Goal: Find specific page/section: Find specific page/section

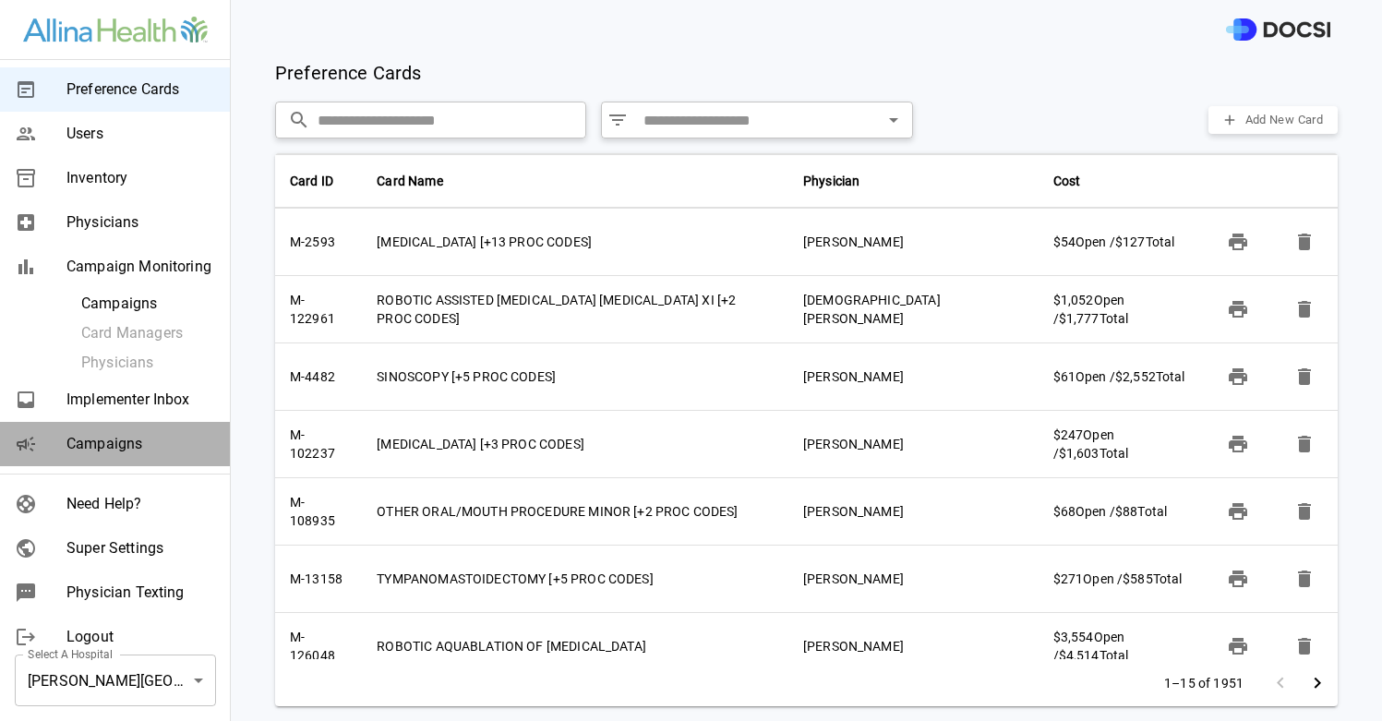
click at [112, 453] on span "Campaigns" at bounding box center [140, 444] width 149 height 22
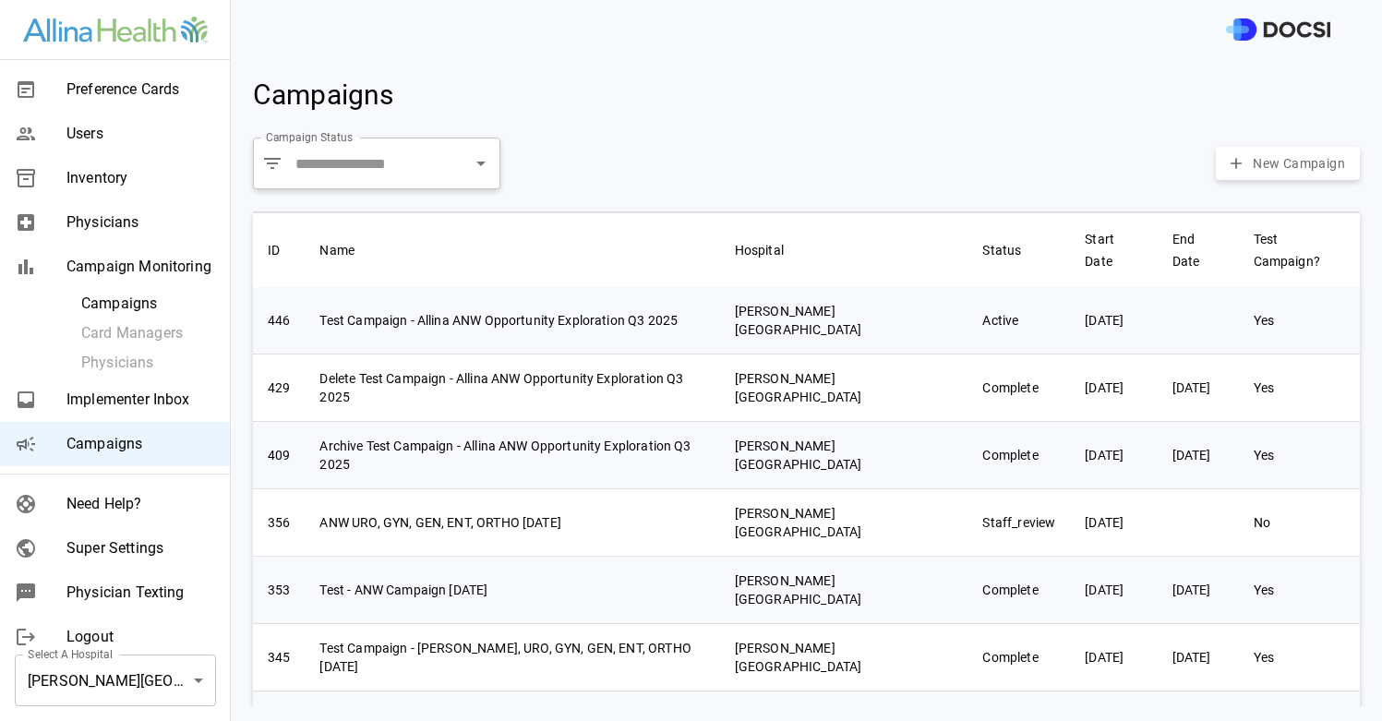
click at [98, 186] on span "Inventory" at bounding box center [140, 178] width 149 height 22
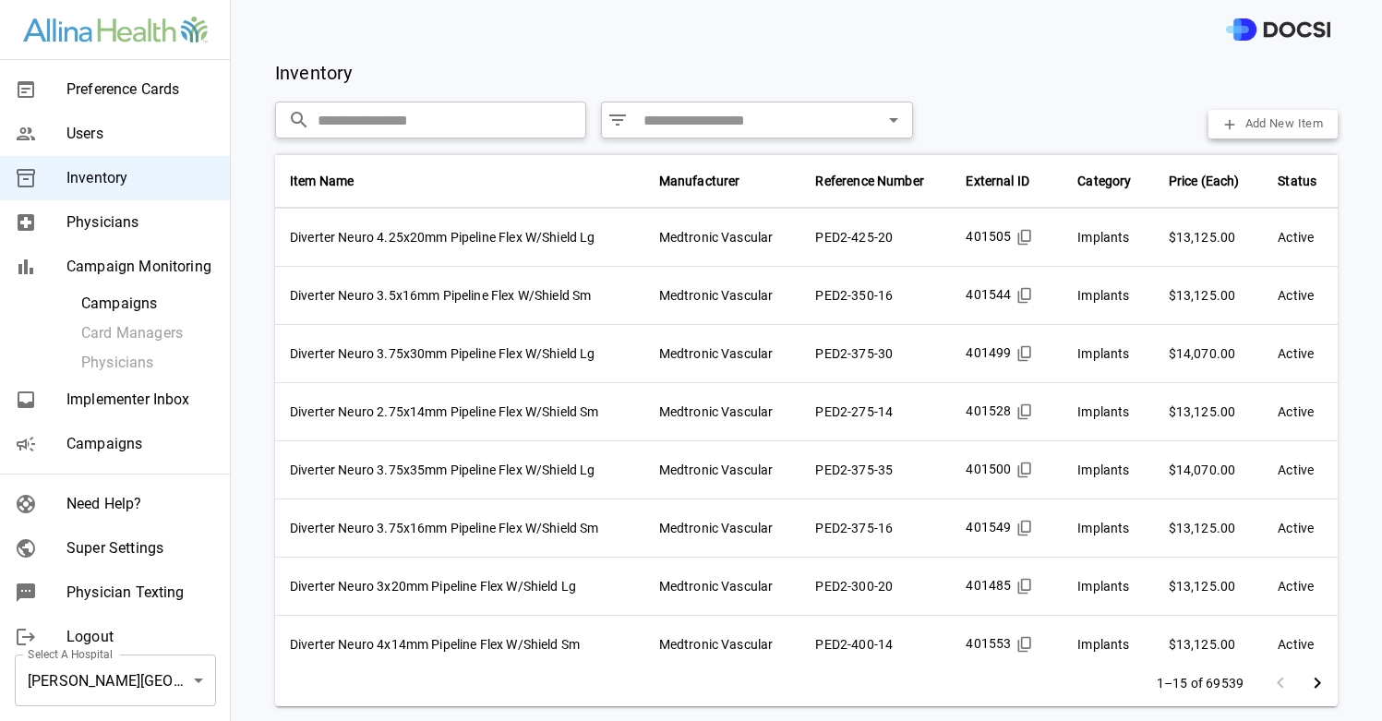
click at [143, 555] on span "Super Settings" at bounding box center [140, 548] width 149 height 22
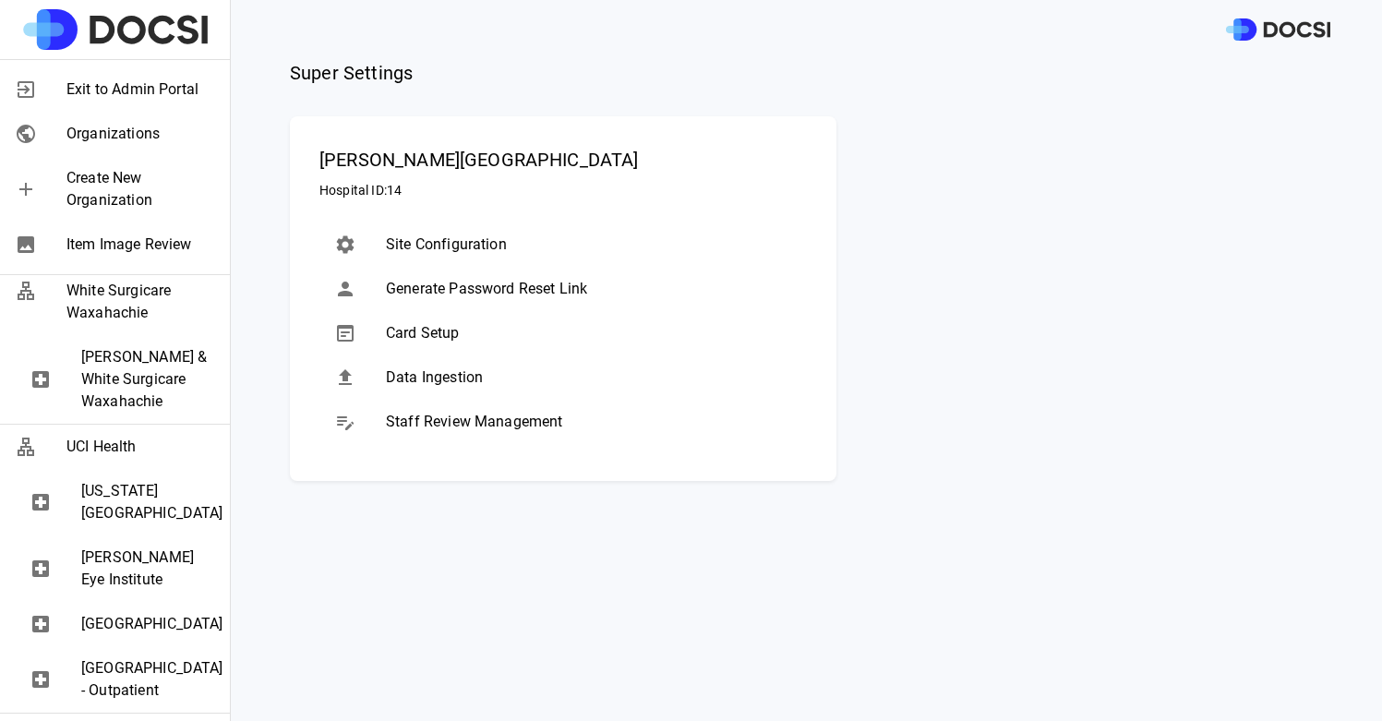
scroll to position [2979, 0]
click at [129, 252] on span "Item Image Review" at bounding box center [140, 245] width 149 height 22
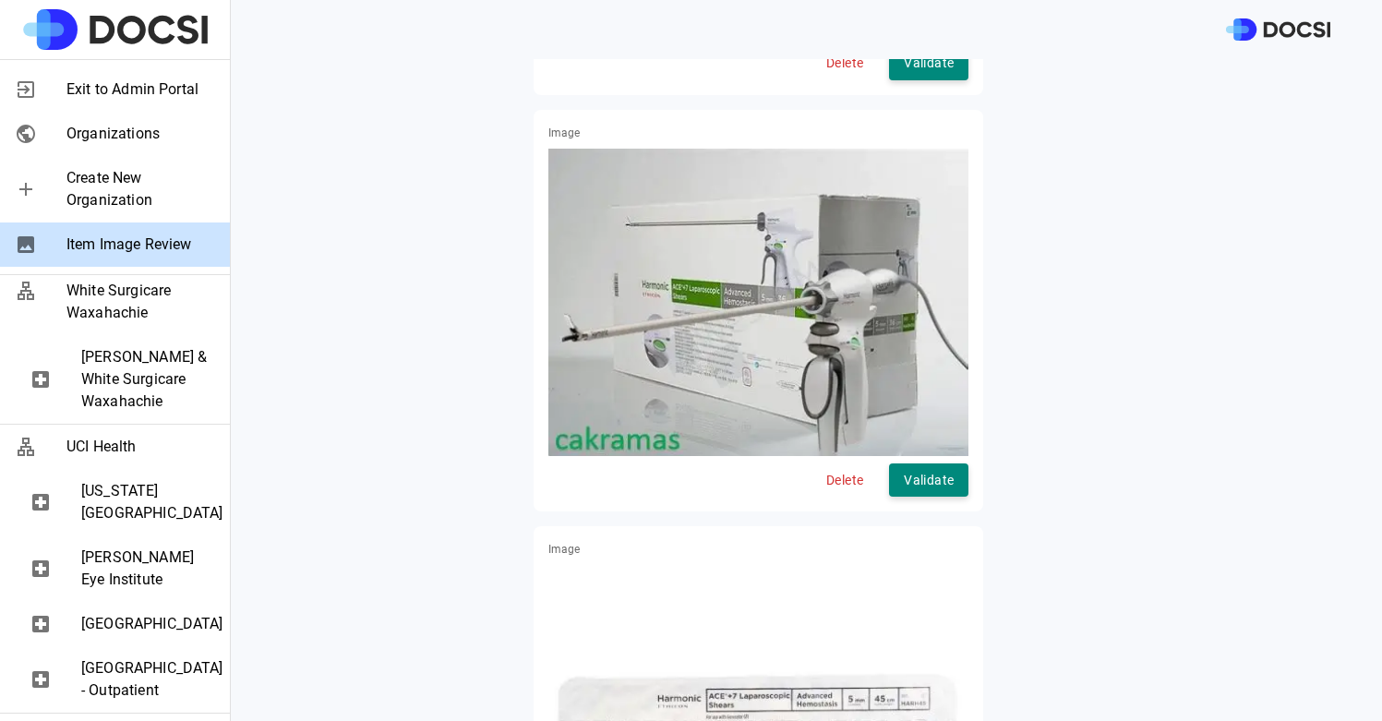
scroll to position [1489, 0]
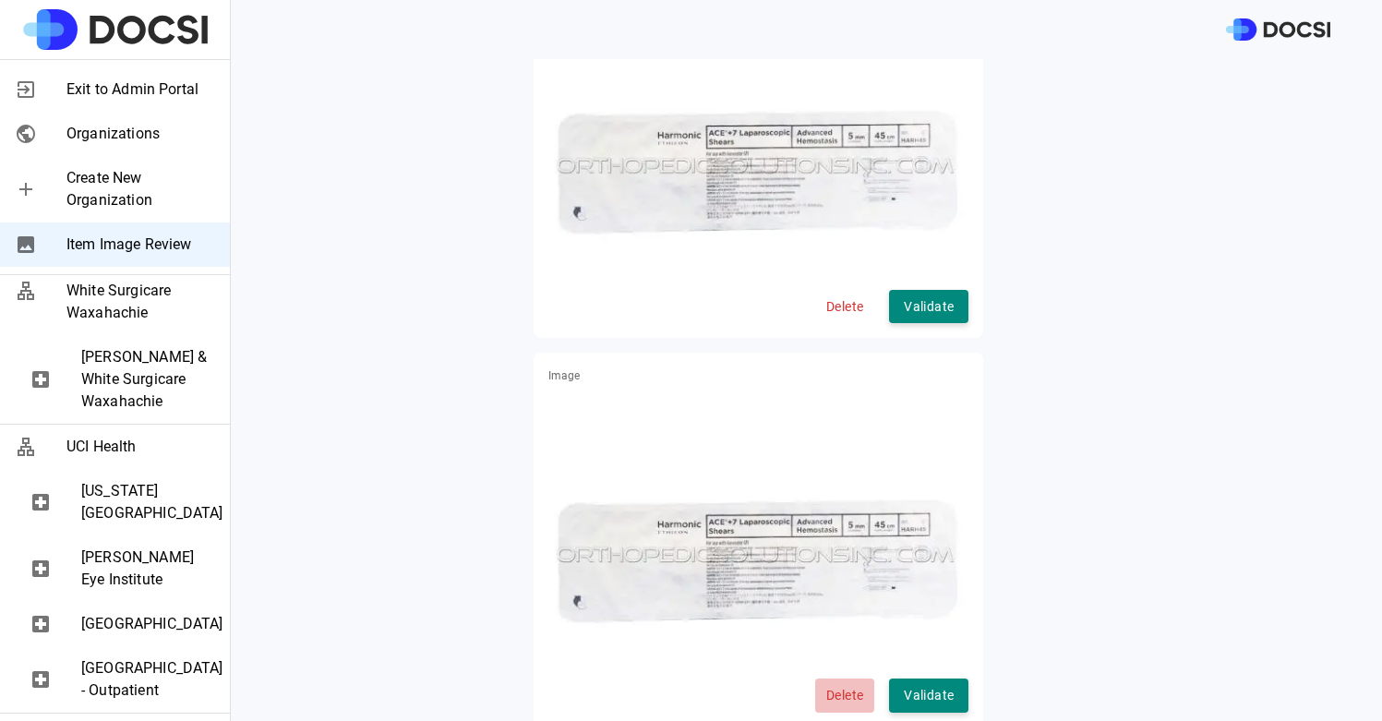
click at [831, 678] on button "Delete" at bounding box center [844, 695] width 59 height 34
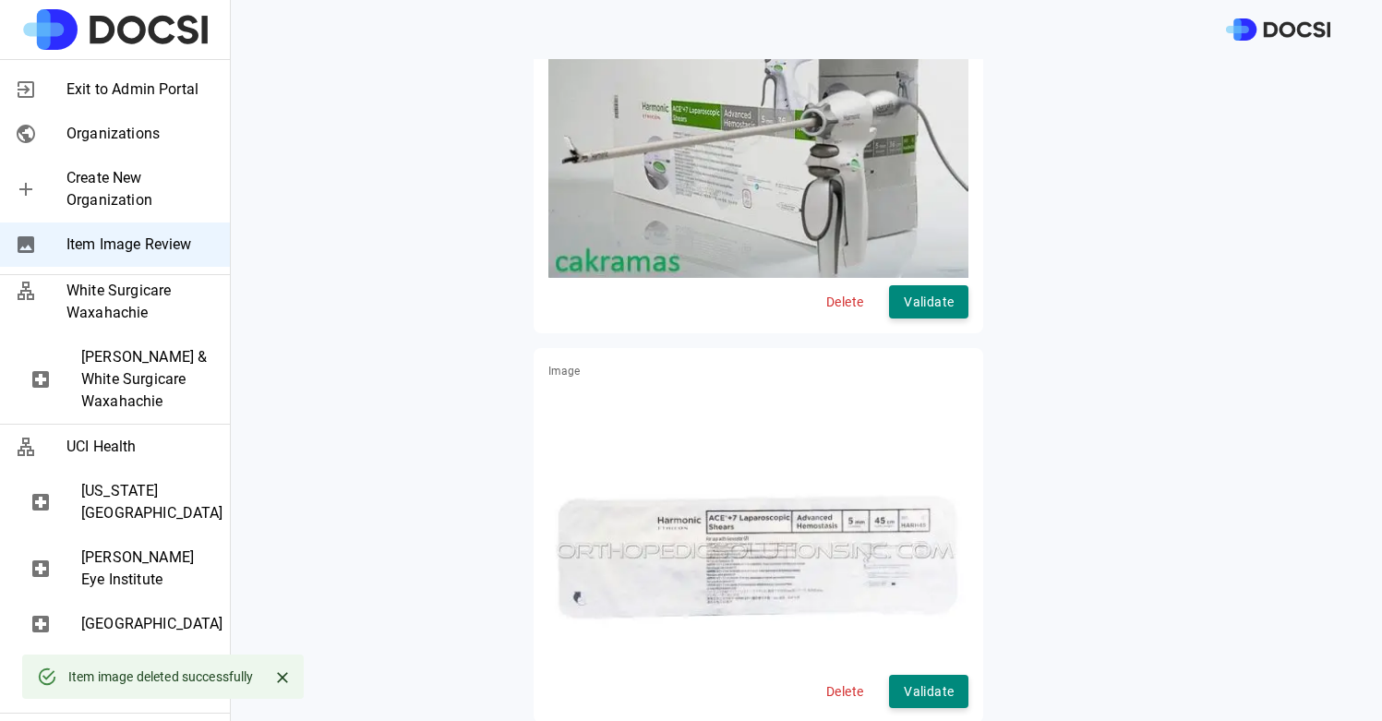
scroll to position [0, 0]
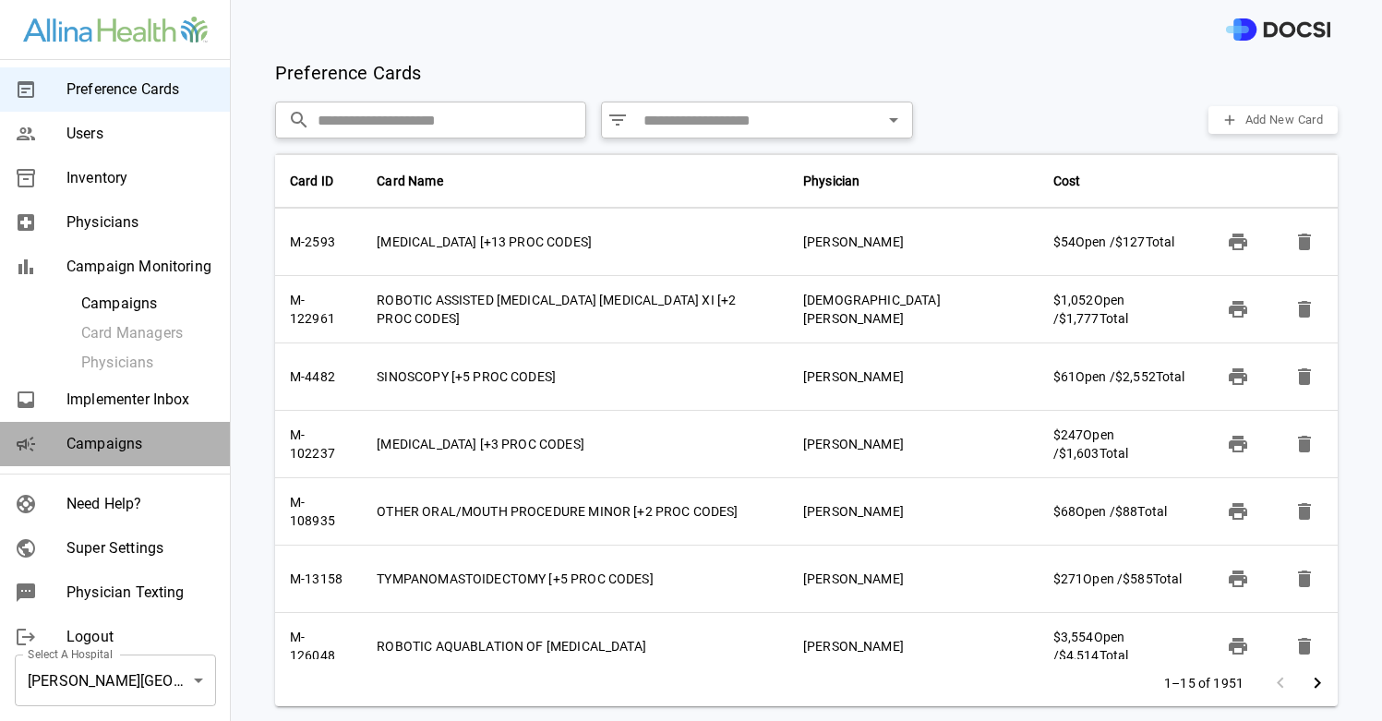
click at [137, 447] on span "Campaigns" at bounding box center [140, 444] width 149 height 22
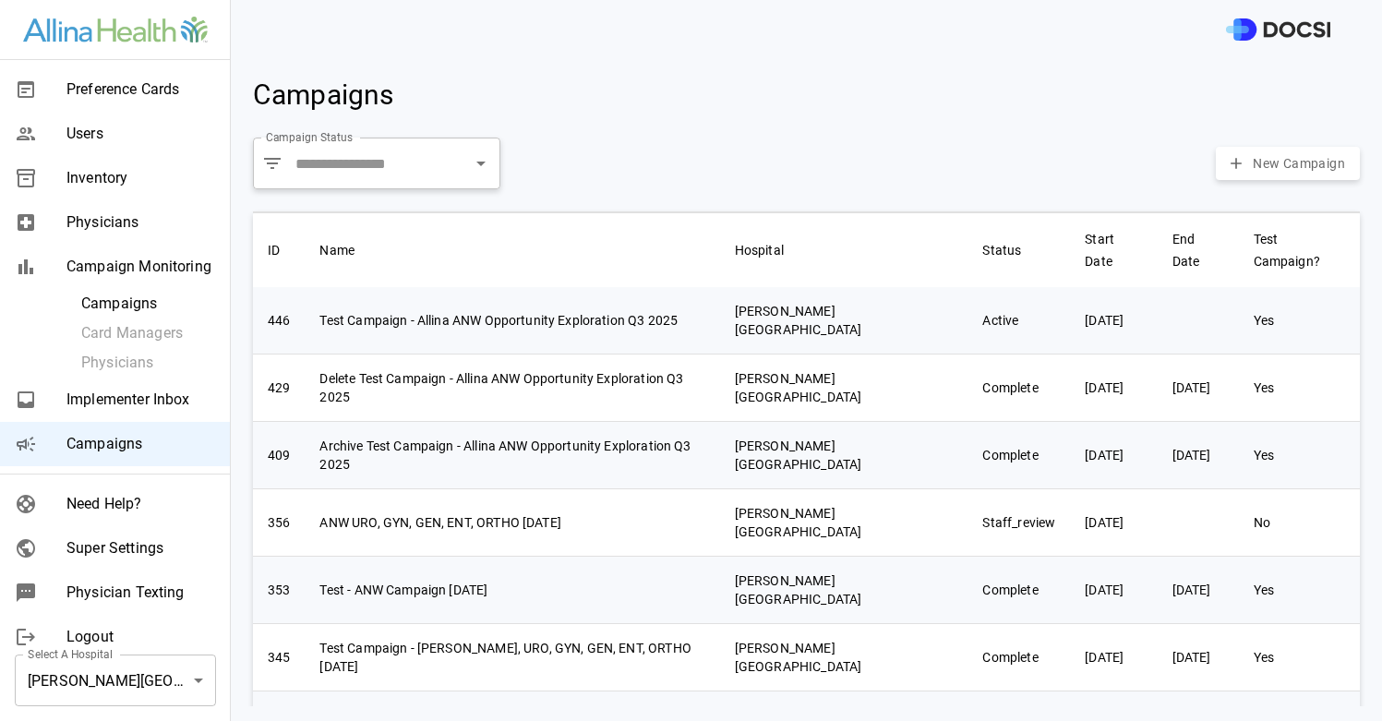
click at [140, 659] on body "Preference Cards Users Inventory Physicians Campaign Monitoring Campaigns Card …" at bounding box center [691, 360] width 1382 height 721
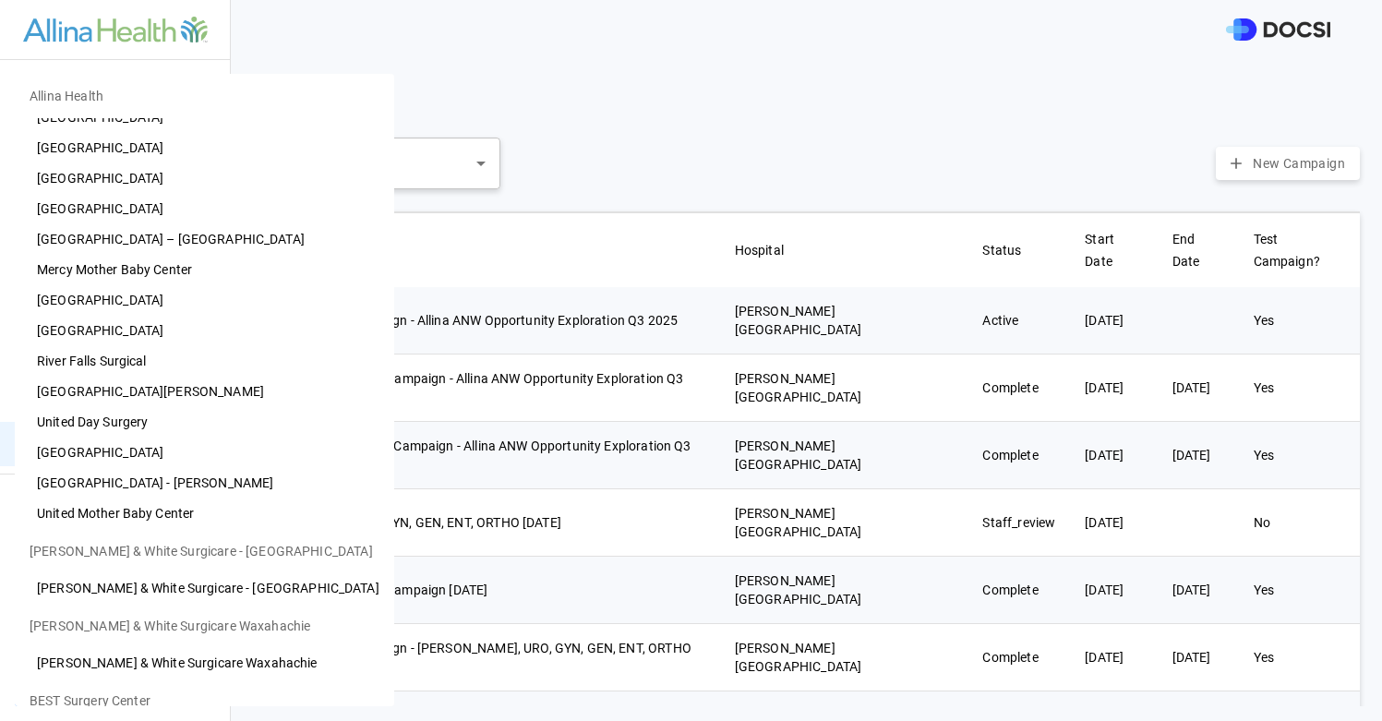
scroll to position [205, 0]
click at [152, 453] on li "[GEOGRAPHIC_DATA]" at bounding box center [204, 453] width 379 height 30
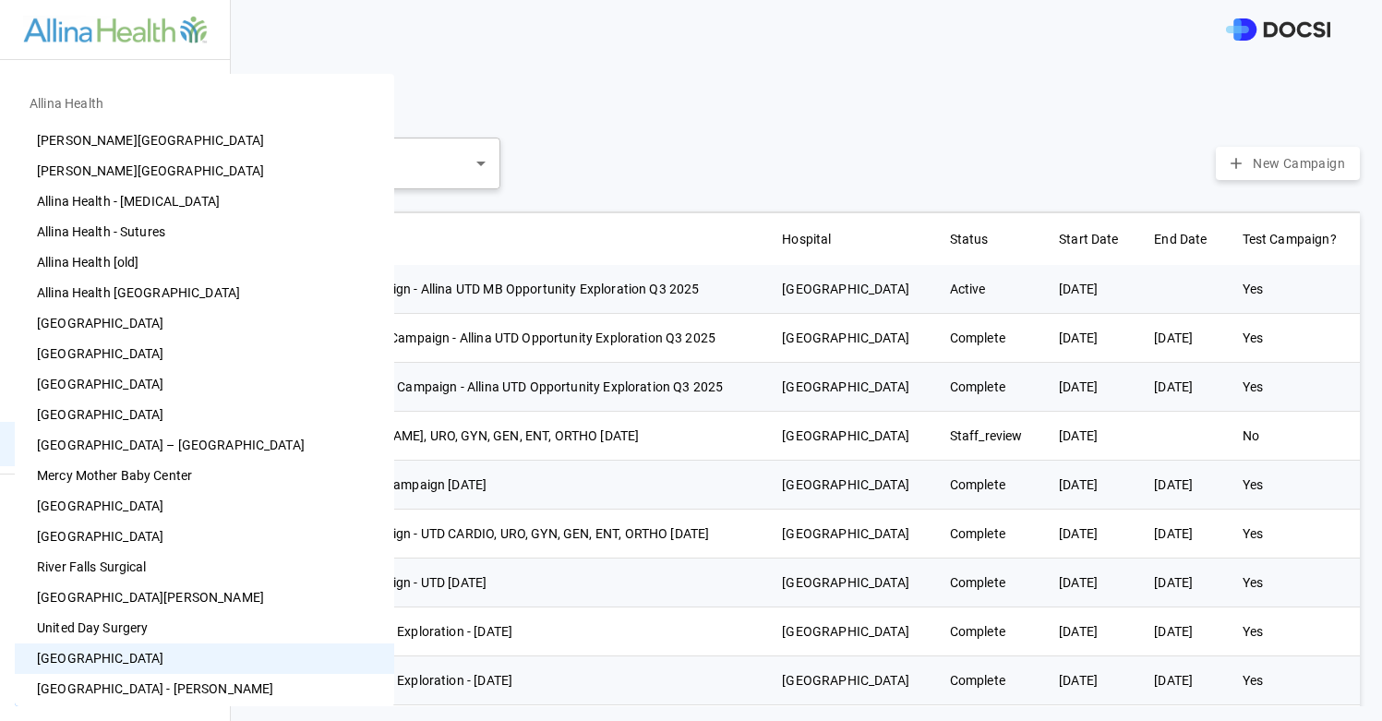
click at [148, 661] on body "Preference Cards Users Inventory Physicians Campaign Monitoring Campaigns Card …" at bounding box center [691, 360] width 1382 height 721
click at [146, 635] on li "United Day Surgery" at bounding box center [204, 628] width 379 height 30
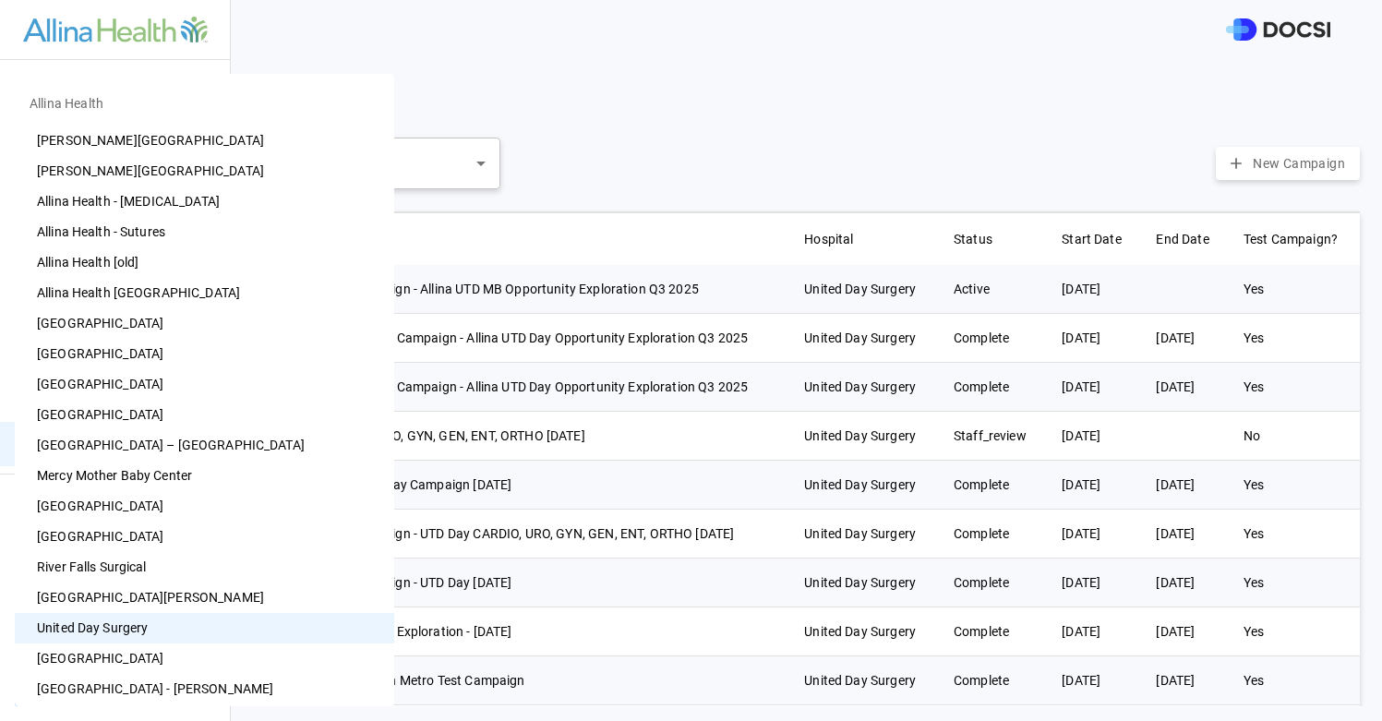
click at [171, 675] on body "Preference Cards Users Inventory Physicians Campaign Monitoring Campaigns Card …" at bounding box center [691, 360] width 1382 height 721
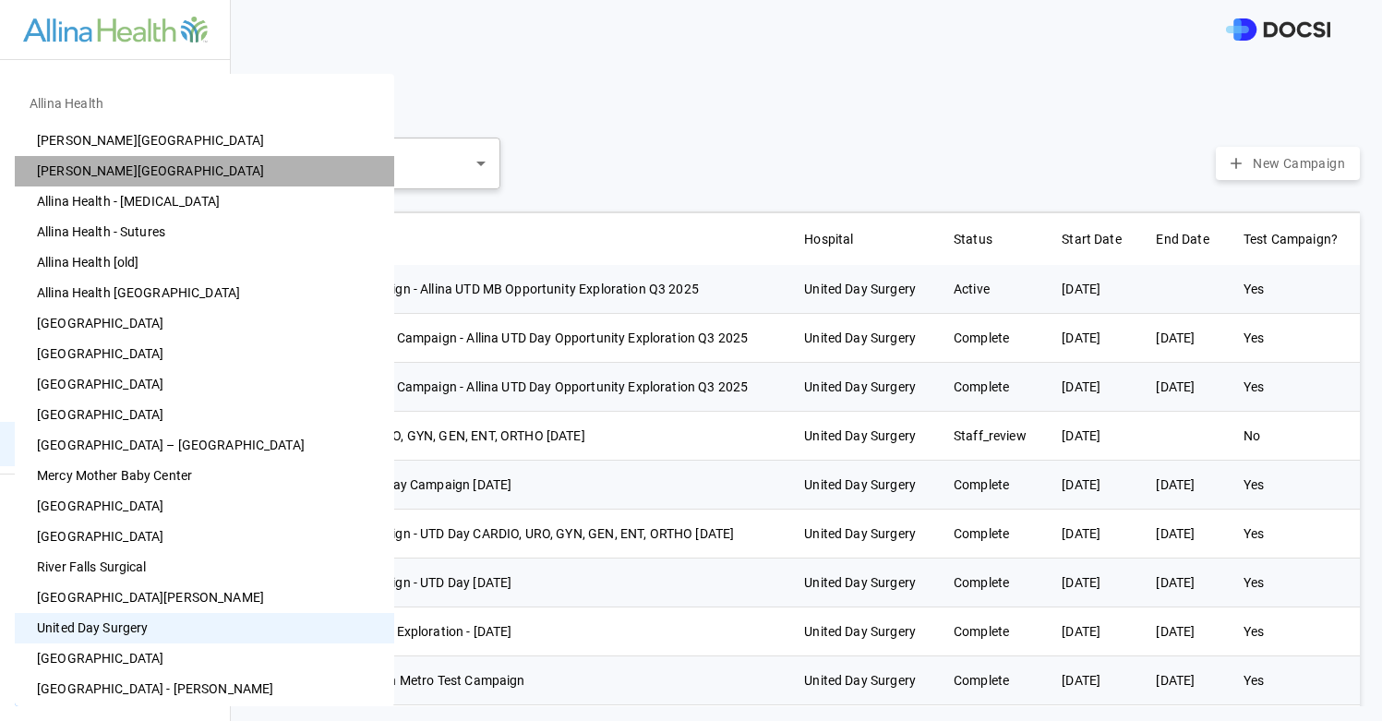
click at [209, 170] on li "[PERSON_NAME][GEOGRAPHIC_DATA]" at bounding box center [204, 171] width 379 height 30
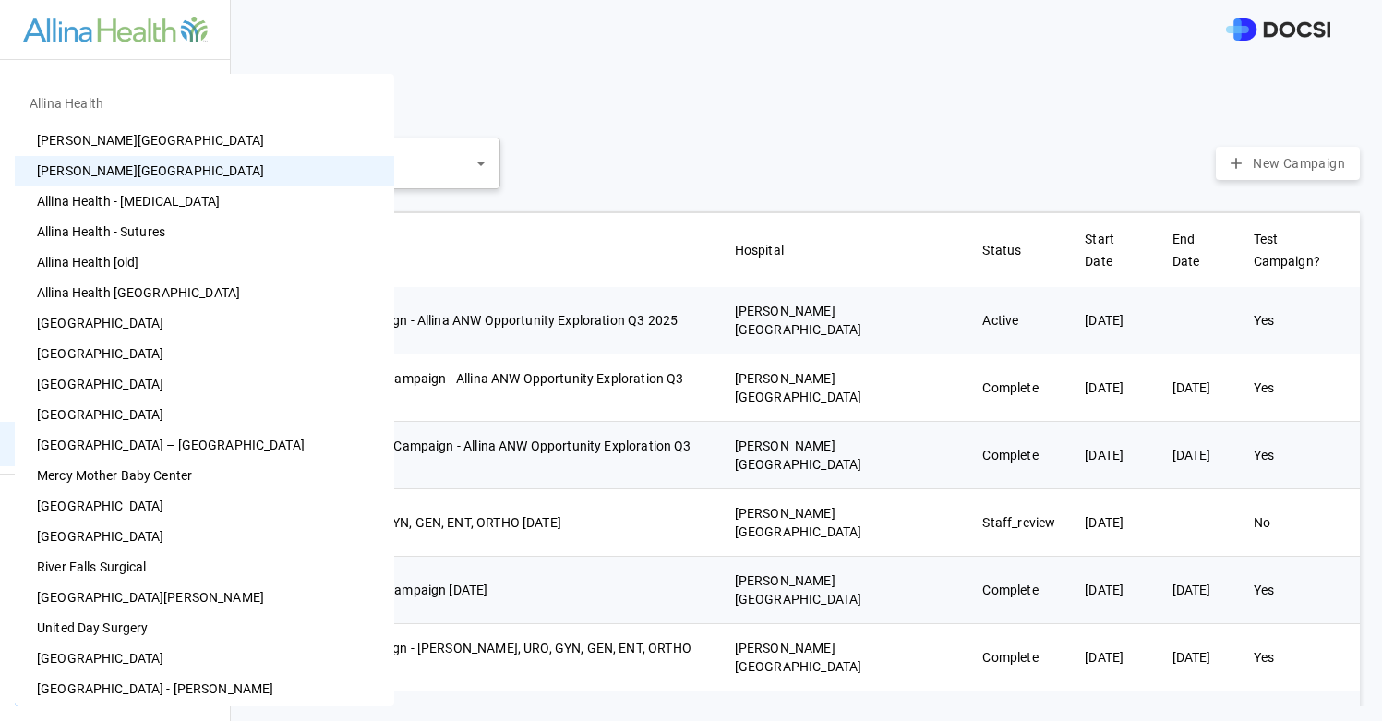
click at [115, 666] on body "Preference Cards Users Inventory Physicians Campaign Monitoring Campaigns Card …" at bounding box center [691, 360] width 1382 height 721
click at [175, 148] on li "[PERSON_NAME][GEOGRAPHIC_DATA]" at bounding box center [204, 141] width 379 height 30
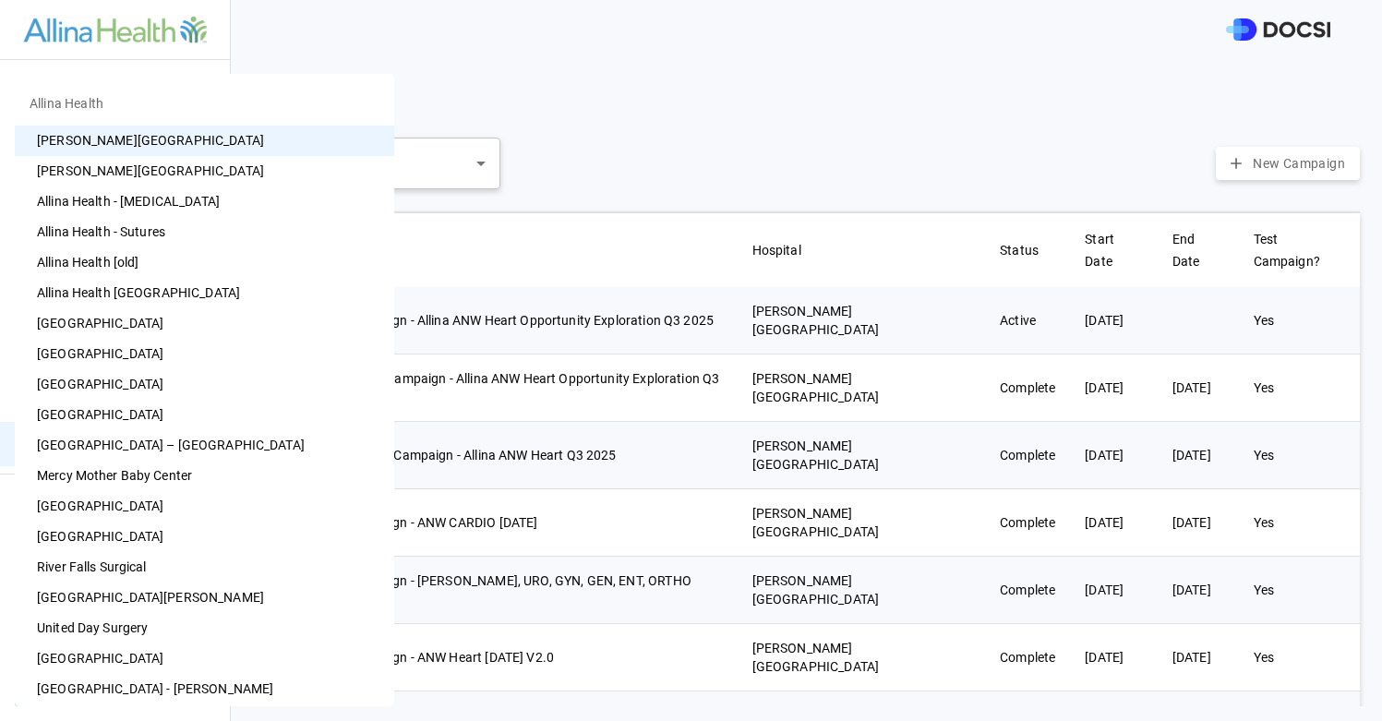
click at [170, 681] on body "Preference Cards Users Inventory Physicians Campaign Monitoring Campaigns Card …" at bounding box center [691, 360] width 1382 height 721
click at [158, 407] on li "[GEOGRAPHIC_DATA]" at bounding box center [204, 415] width 379 height 30
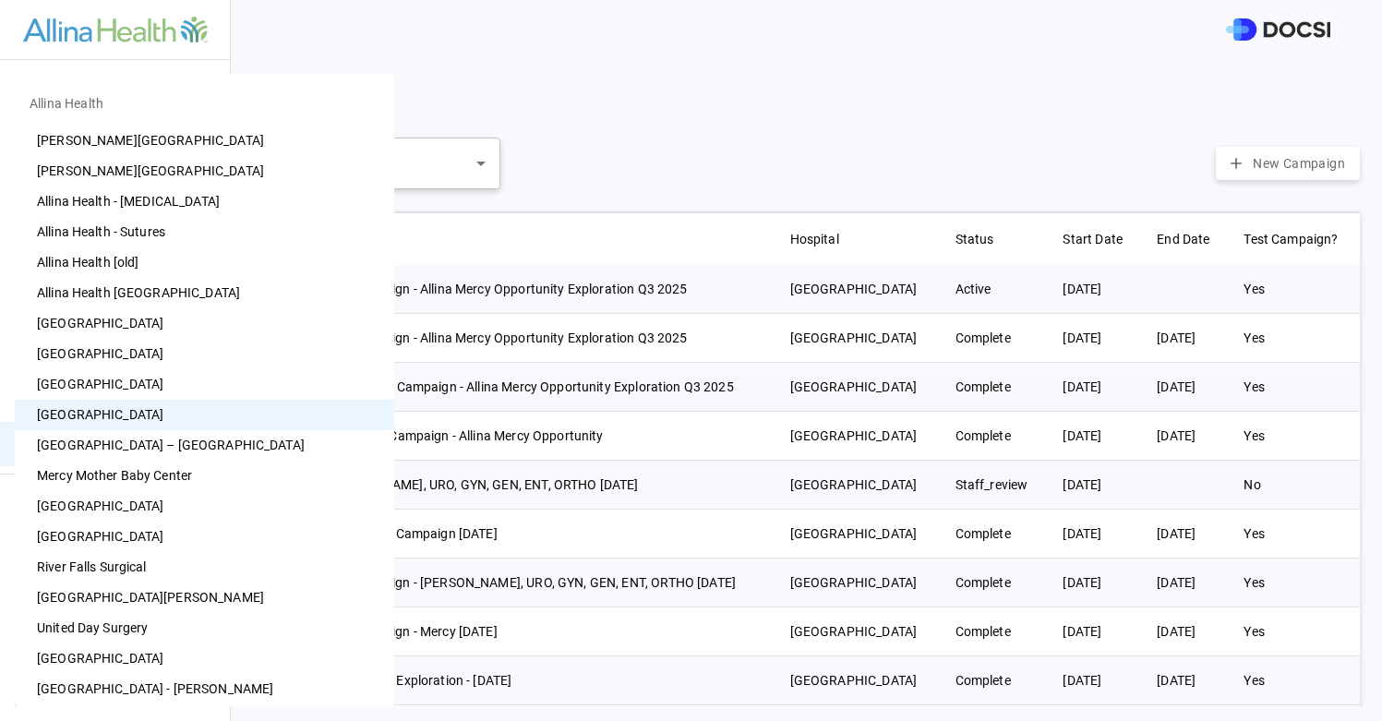
click at [117, 684] on body "Preference Cards Users Inventory Physicians Campaign Monitoring Campaigns Card …" at bounding box center [691, 360] width 1382 height 721
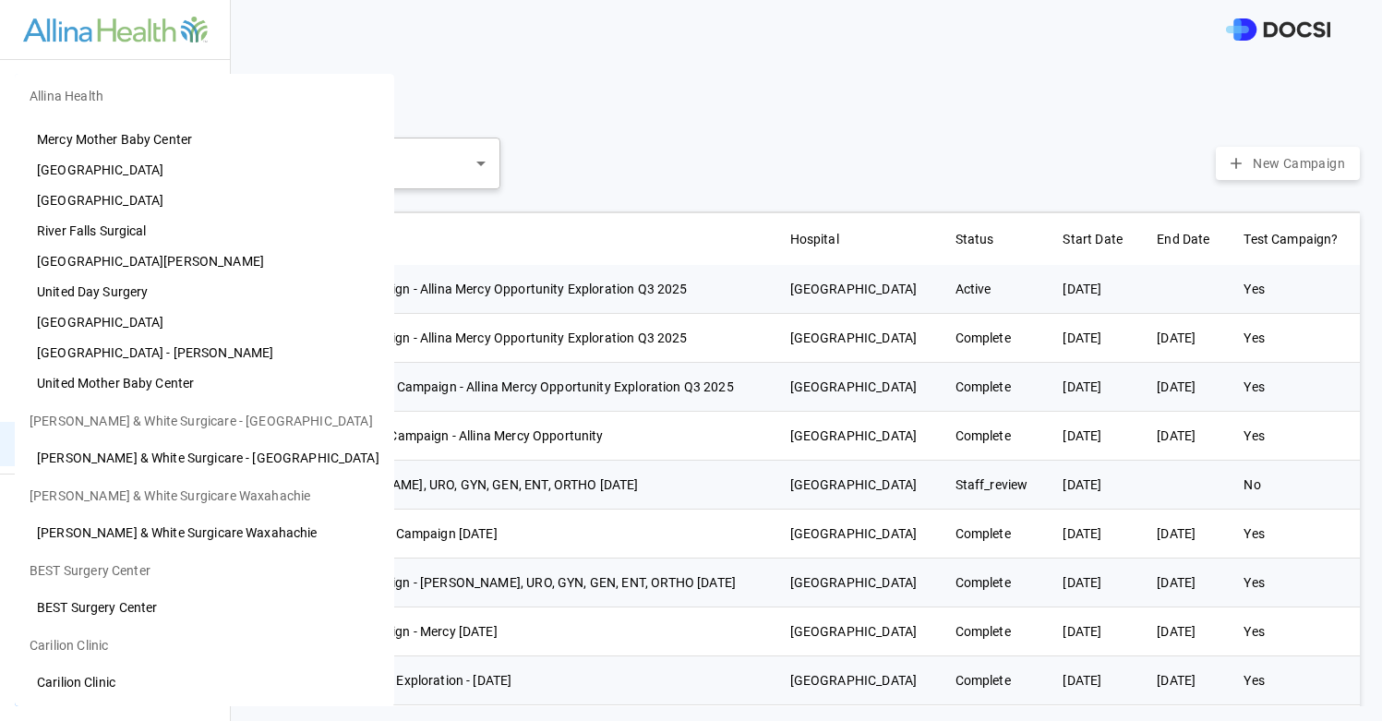
scroll to position [318, 0]
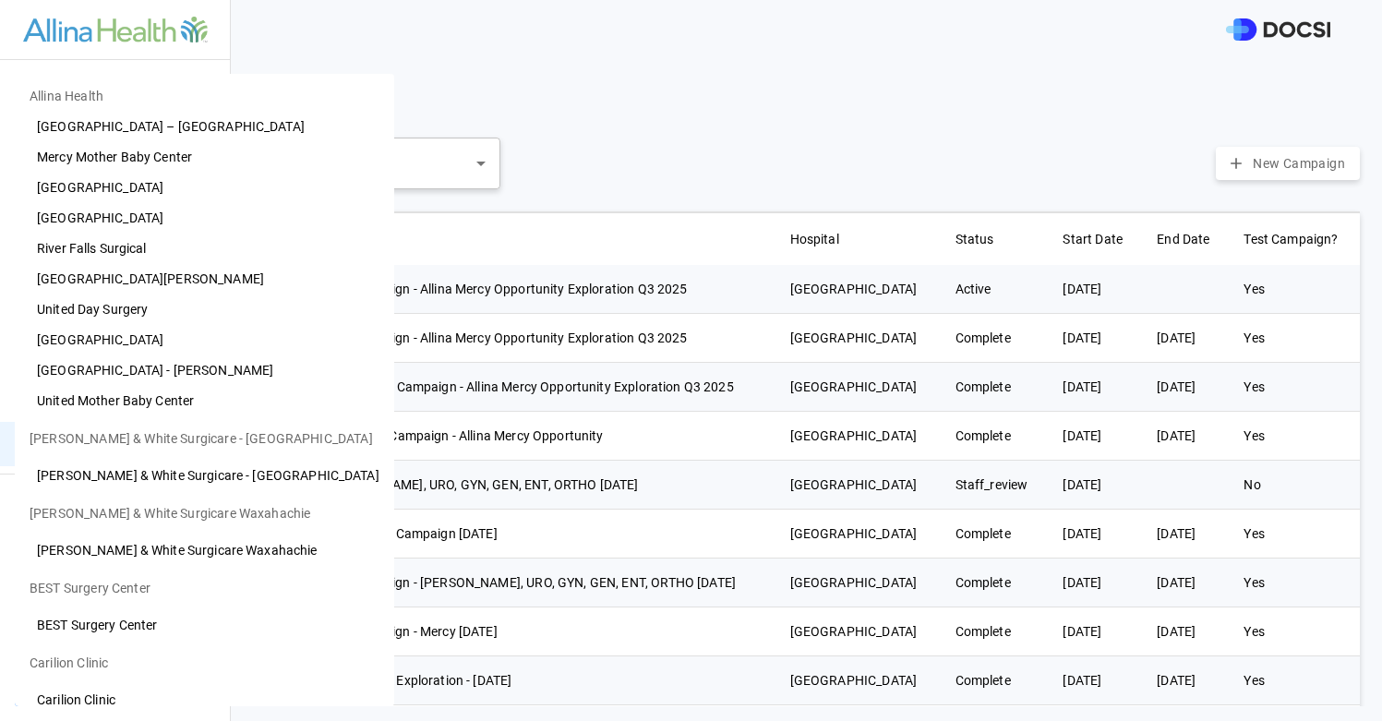
click at [122, 341] on li "[GEOGRAPHIC_DATA]" at bounding box center [204, 340] width 379 height 30
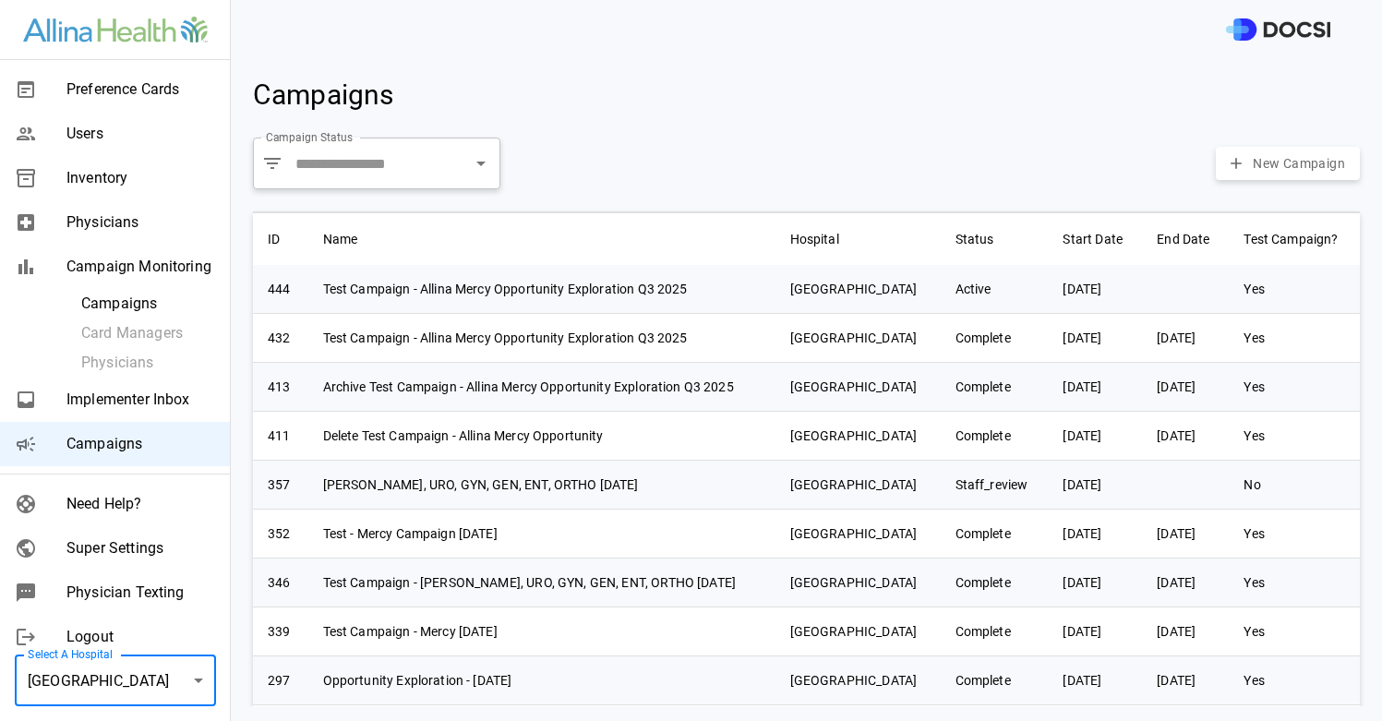
click at [136, 698] on body "Preference Cards Users Inventory Physicians Campaign Monitoring Campaigns Card …" at bounding box center [691, 360] width 1382 height 721
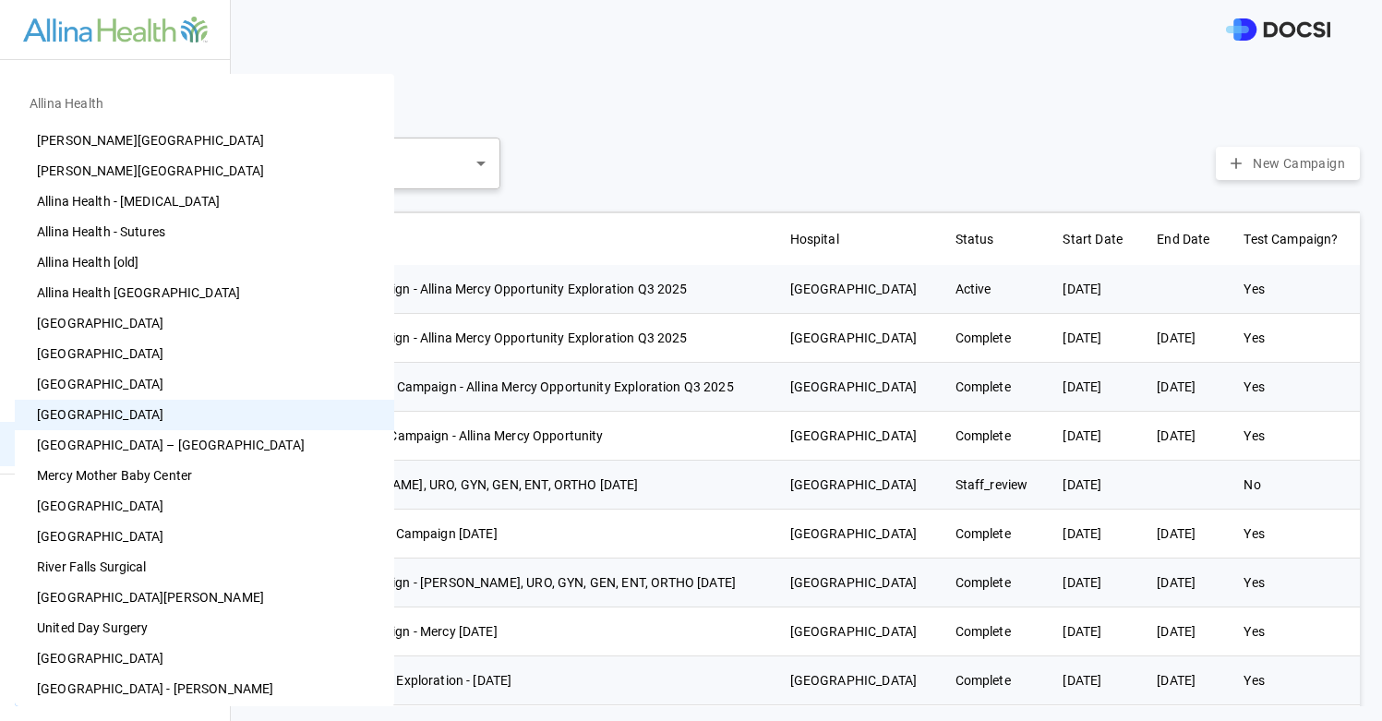
type input "**"
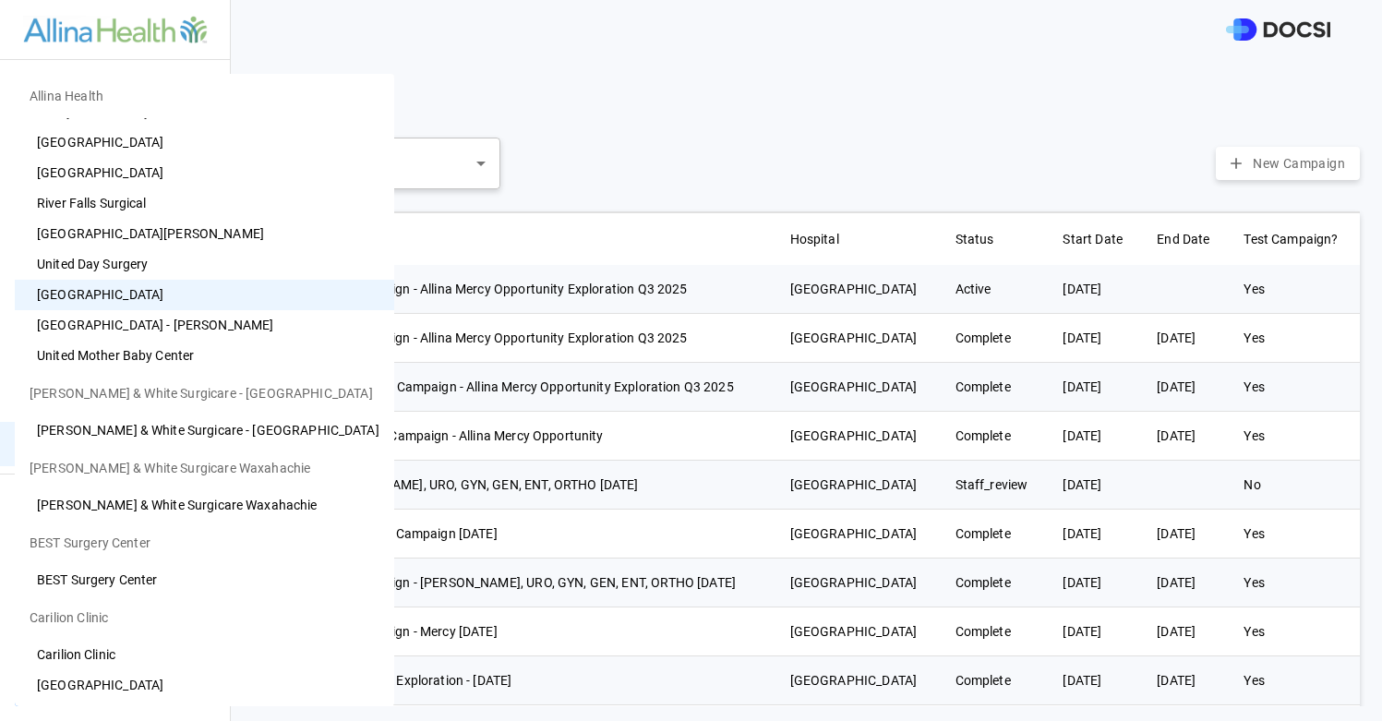
scroll to position [366, 0]
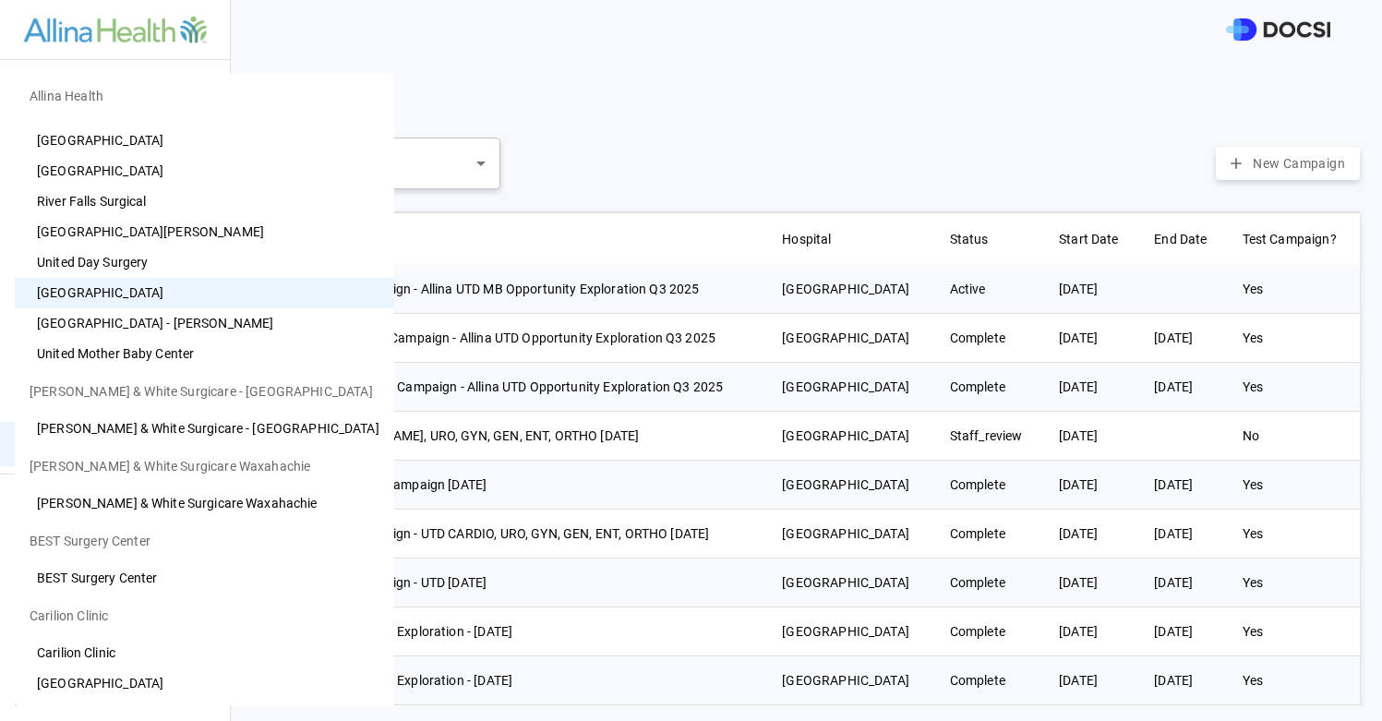
click at [124, 292] on li "[GEOGRAPHIC_DATA]" at bounding box center [204, 293] width 379 height 30
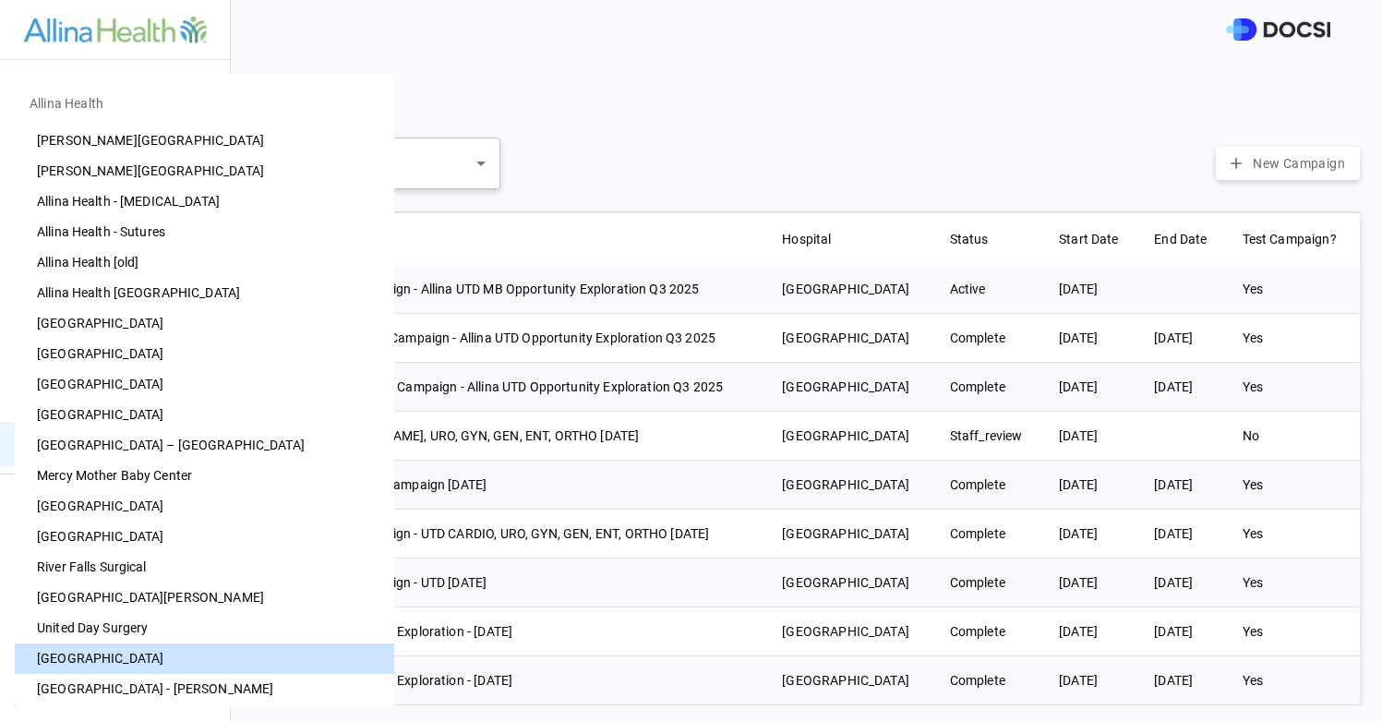
click at [145, 668] on body "Preference Cards Users Inventory Physicians Campaign Monitoring Campaigns Card …" at bounding box center [691, 360] width 1382 height 721
click at [139, 625] on li "United Day Surgery" at bounding box center [204, 628] width 379 height 30
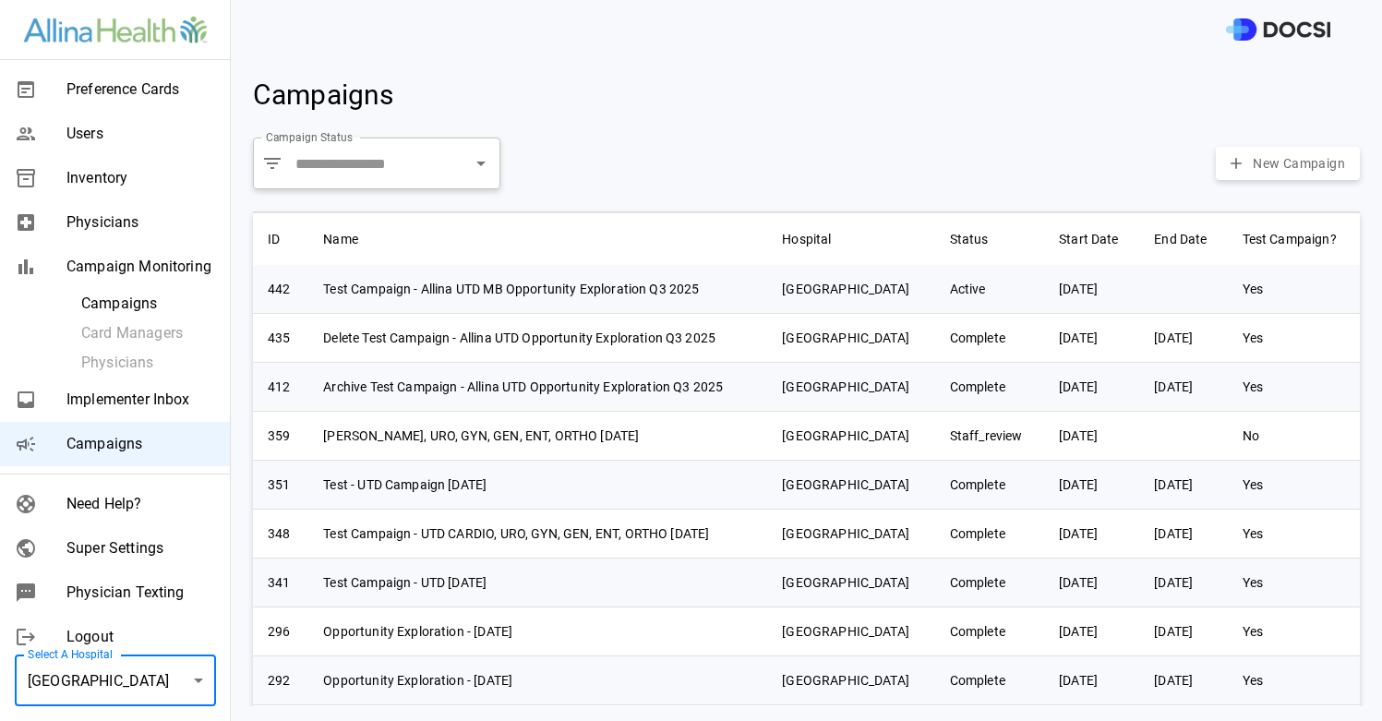
type input "**"
